Goal: Task Accomplishment & Management: Use online tool/utility

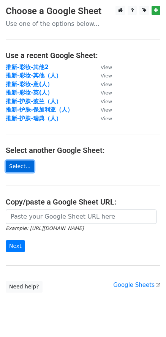
click at [24, 167] on link "Select..." at bounding box center [20, 166] width 28 height 12
click at [21, 169] on link "Select..." at bounding box center [20, 166] width 28 height 12
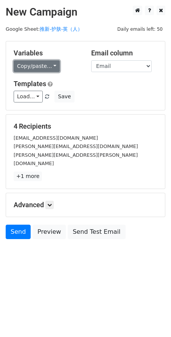
click at [41, 68] on link "Copy/paste..." at bounding box center [37, 66] width 46 height 12
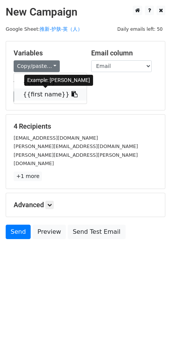
click at [36, 94] on link "{{first name}}" at bounding box center [50, 94] width 73 height 12
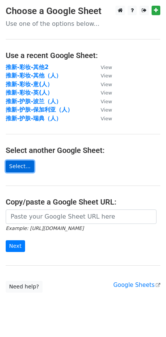
click at [25, 165] on link "Select..." at bounding box center [20, 166] width 28 height 12
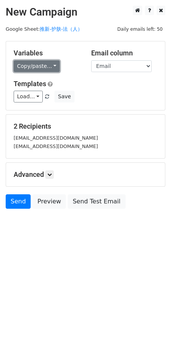
drag, startPoint x: 42, startPoint y: 65, endPoint x: 42, endPoint y: 71, distance: 6.1
click at [42, 65] on link "Copy/paste..." at bounding box center [37, 66] width 46 height 12
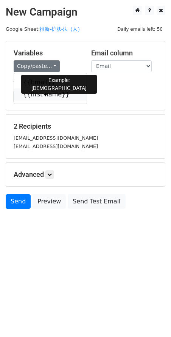
drag, startPoint x: 35, startPoint y: 90, endPoint x: 11, endPoint y: 98, distance: 25.5
click at [35, 91] on link "{{first name}}" at bounding box center [50, 94] width 73 height 12
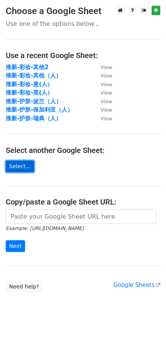
click at [20, 167] on link "Select..." at bounding box center [20, 166] width 28 height 12
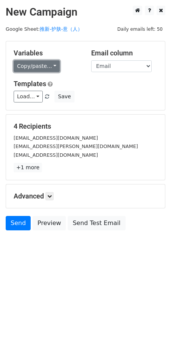
click at [46, 71] on link "Copy/paste..." at bounding box center [37, 66] width 46 height 12
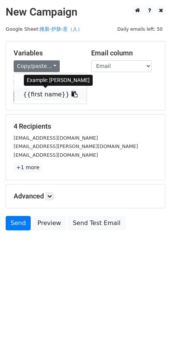
click at [47, 94] on link "{{first name}}" at bounding box center [50, 94] width 73 height 12
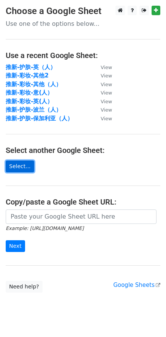
click at [24, 167] on link "Select..." at bounding box center [20, 166] width 28 height 12
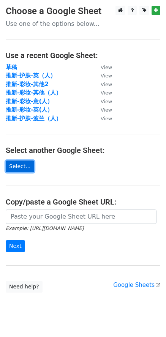
click at [17, 170] on link "Select..." at bounding box center [20, 166] width 28 height 12
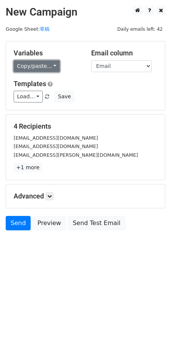
click at [55, 66] on link "Copy/paste..." at bounding box center [37, 66] width 46 height 12
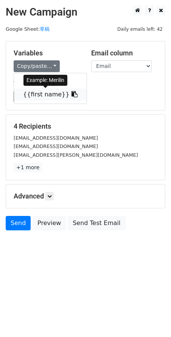
click at [56, 94] on link "{{first name}}" at bounding box center [50, 94] width 73 height 12
